Goal: Information Seeking & Learning: Learn about a topic

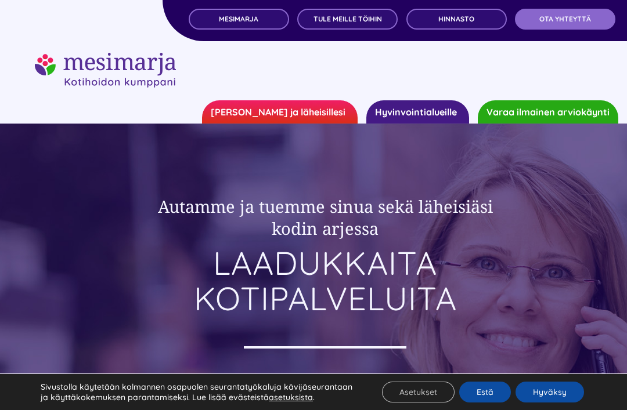
click at [556, 391] on button "Hyväksy" at bounding box center [550, 392] width 69 height 21
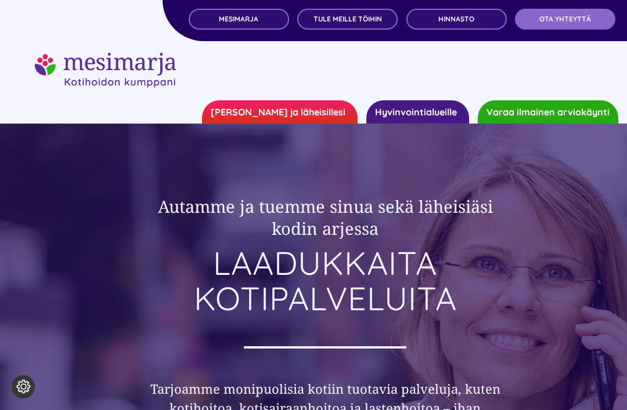
click at [568, 25] on link "OTA YHTEYTTÄ" at bounding box center [565, 19] width 100 height 21
click at [464, 20] on span "Hinnasto" at bounding box center [456, 19] width 36 height 8
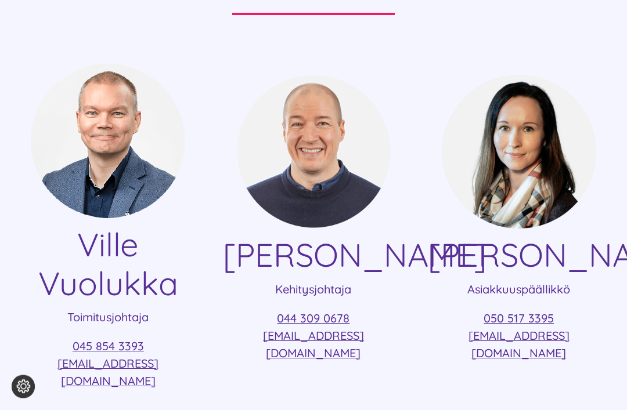
scroll to position [192, 0]
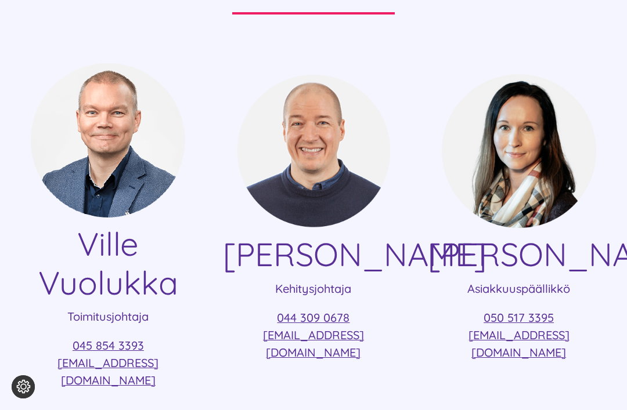
click at [583, 274] on h4 "Taru Malinen" at bounding box center [519, 254] width 182 height 39
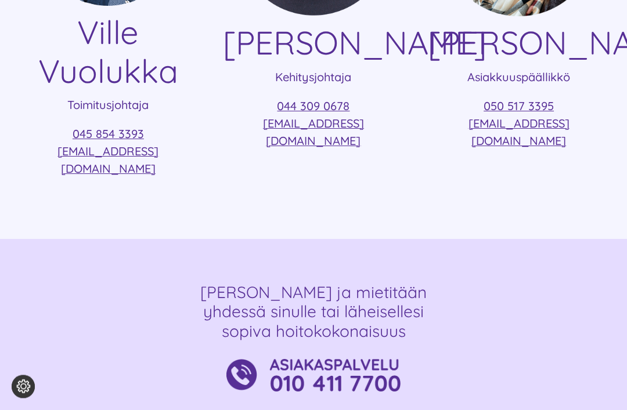
scroll to position [396, 0]
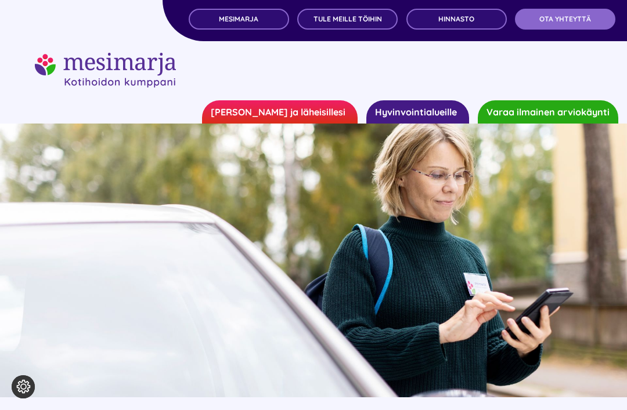
click at [219, 23] on link "MESIMARJA" at bounding box center [239, 19] width 100 height 21
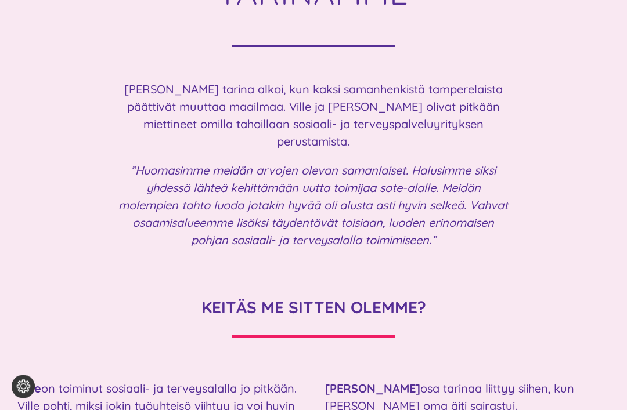
scroll to position [1205, 0]
